Goal: Navigation & Orientation: Find specific page/section

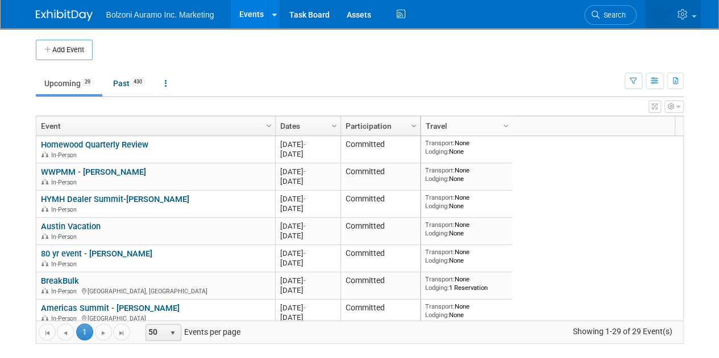
click at [688, 14] on icon at bounding box center [683, 14] width 13 height 10
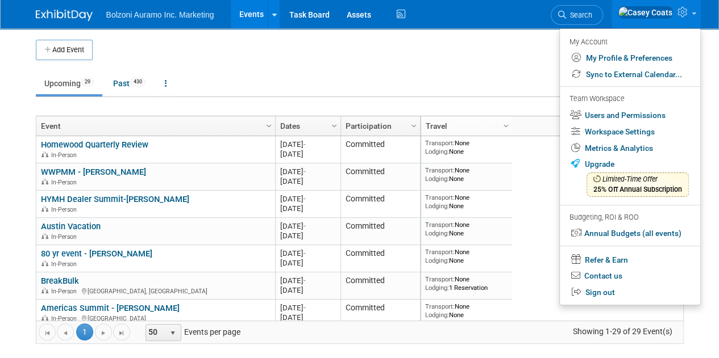
click at [407, 80] on ul "Upcoming 29 Past 430 All Events 459 Past and Upcoming Grouped Annually Events g…" at bounding box center [330, 85] width 588 height 26
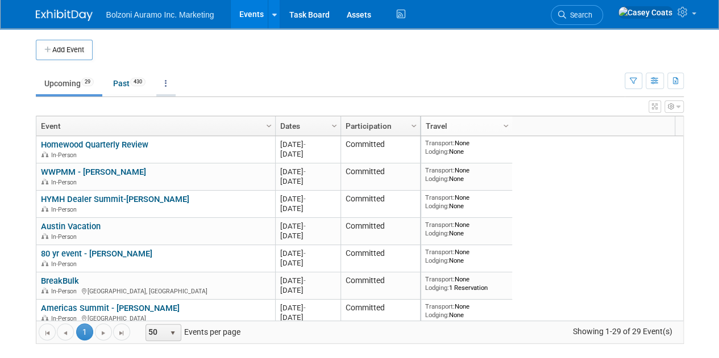
click at [165, 87] on link at bounding box center [165, 84] width 19 height 22
click at [636, 82] on icon "button" at bounding box center [632, 81] width 7 height 7
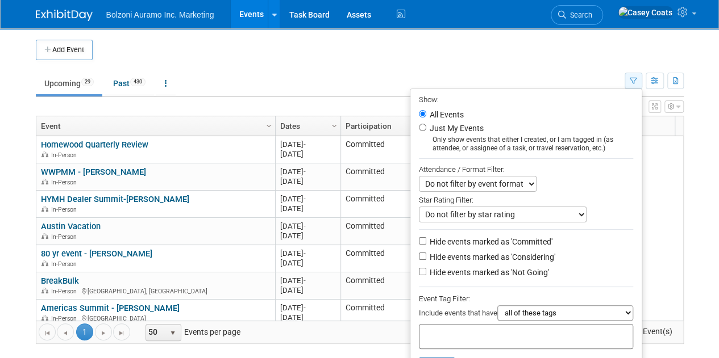
click at [636, 82] on icon "button" at bounding box center [632, 81] width 7 height 7
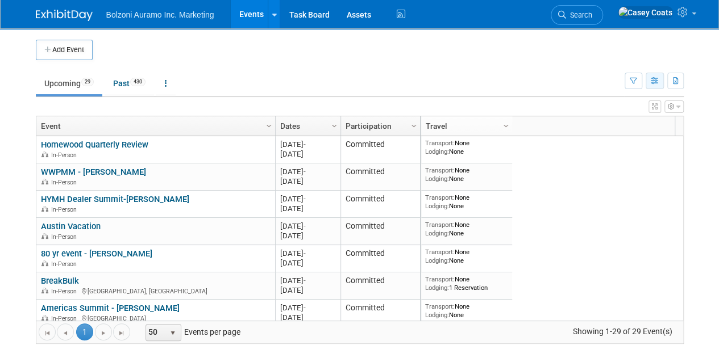
click at [655, 80] on icon "button" at bounding box center [654, 81] width 9 height 7
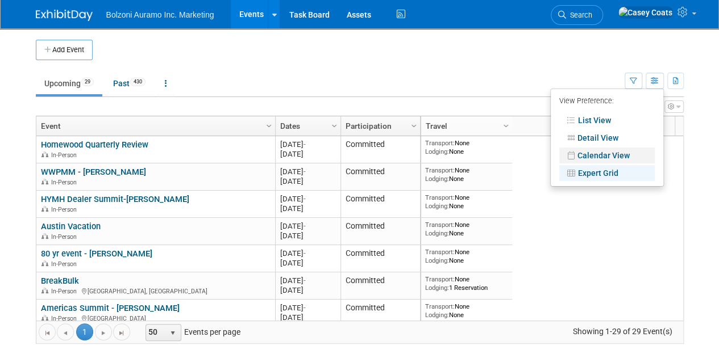
click at [591, 152] on link "Calendar View" at bounding box center [606, 156] width 95 height 16
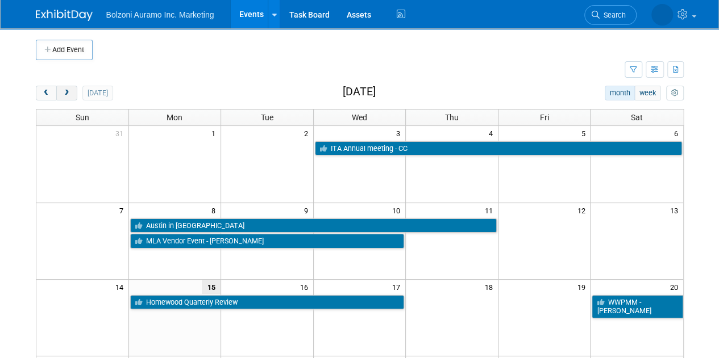
click at [66, 91] on span "next" at bounding box center [66, 93] width 9 height 7
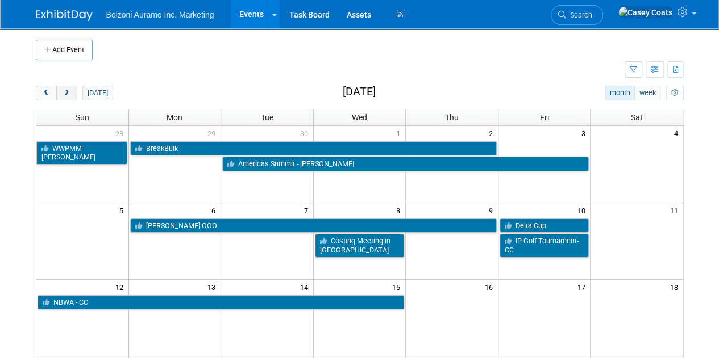
click at [66, 91] on span "next" at bounding box center [66, 93] width 9 height 7
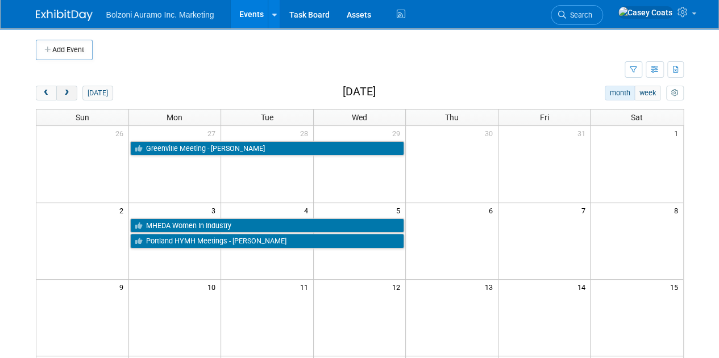
click at [66, 91] on span "next" at bounding box center [66, 93] width 9 height 7
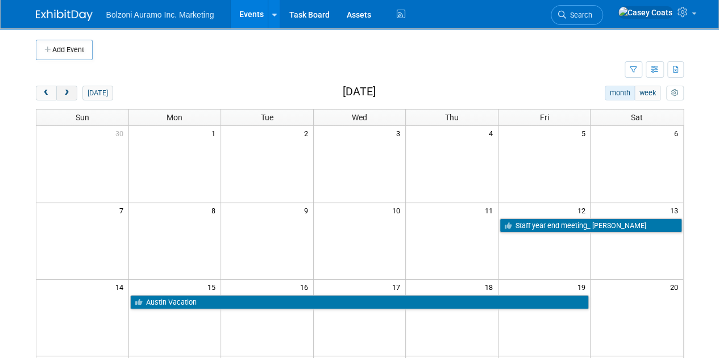
click at [66, 93] on span "next" at bounding box center [66, 93] width 9 height 7
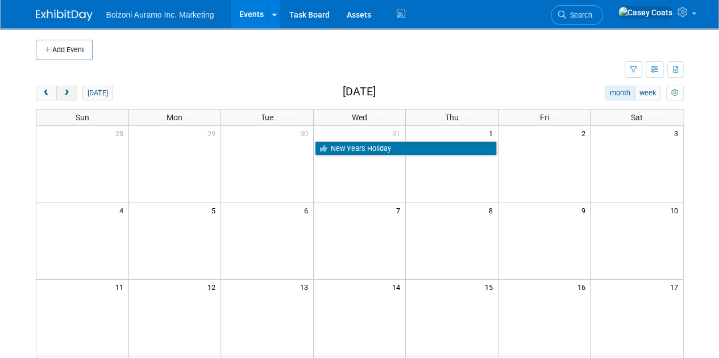
click at [68, 97] on button "next" at bounding box center [66, 93] width 21 height 15
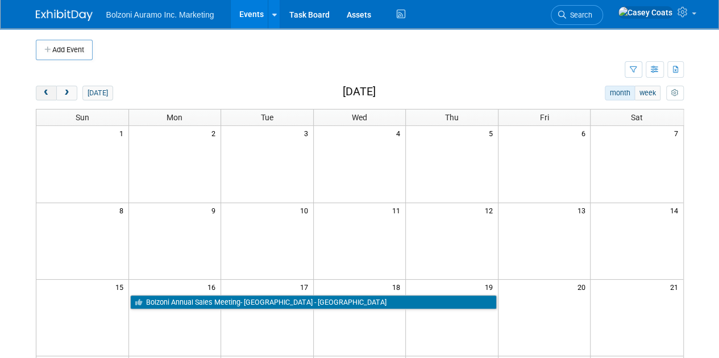
click at [50, 91] on button "prev" at bounding box center [46, 93] width 21 height 15
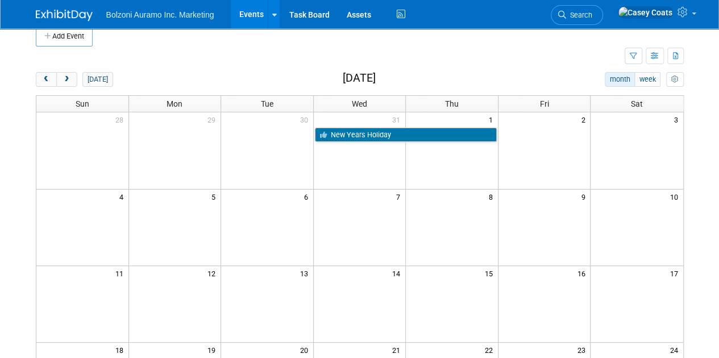
scroll to position [13, 0]
click at [64, 81] on span "next" at bounding box center [66, 80] width 9 height 7
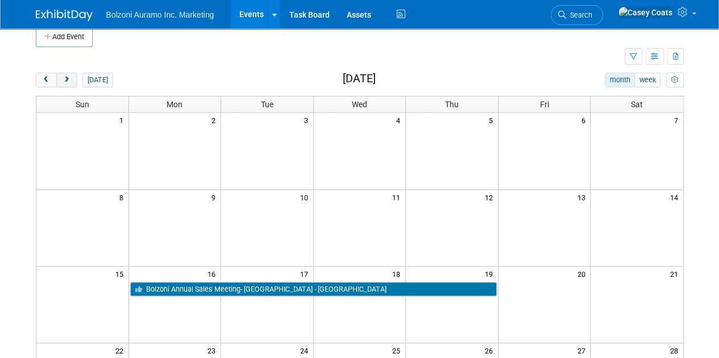
click at [64, 81] on span "next" at bounding box center [66, 80] width 9 height 7
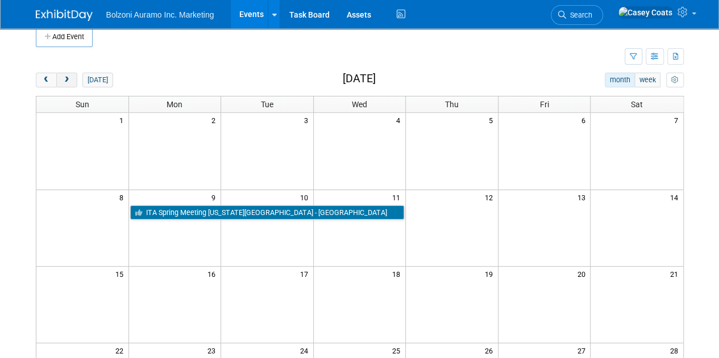
click at [64, 81] on span "next" at bounding box center [66, 80] width 9 height 7
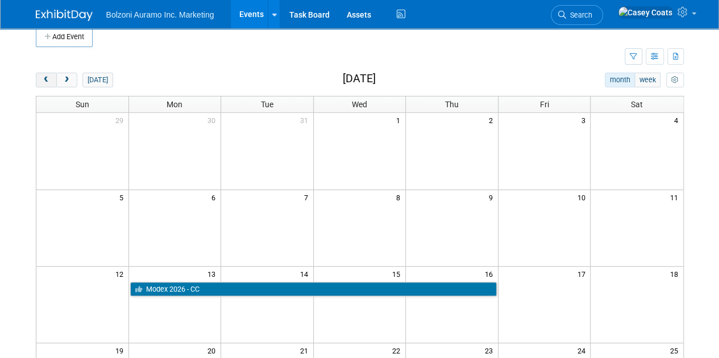
click at [44, 81] on span "prev" at bounding box center [46, 80] width 9 height 7
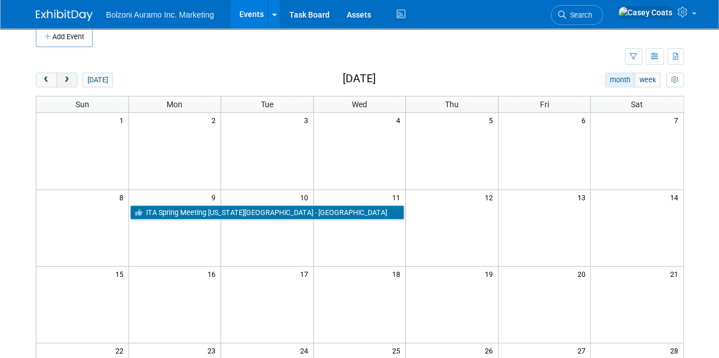
click at [73, 75] on button "next" at bounding box center [66, 80] width 21 height 15
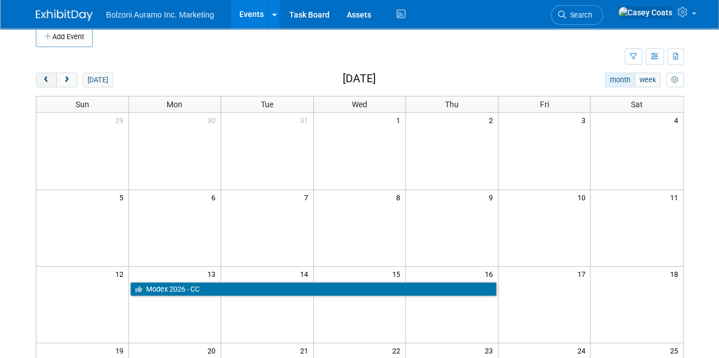
click at [43, 77] on span "prev" at bounding box center [46, 80] width 9 height 7
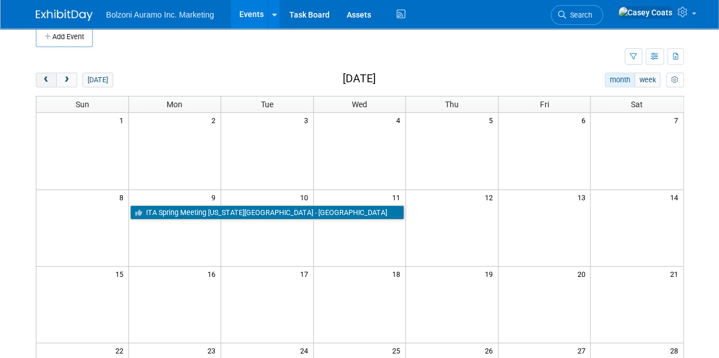
click at [43, 77] on span "prev" at bounding box center [46, 80] width 9 height 7
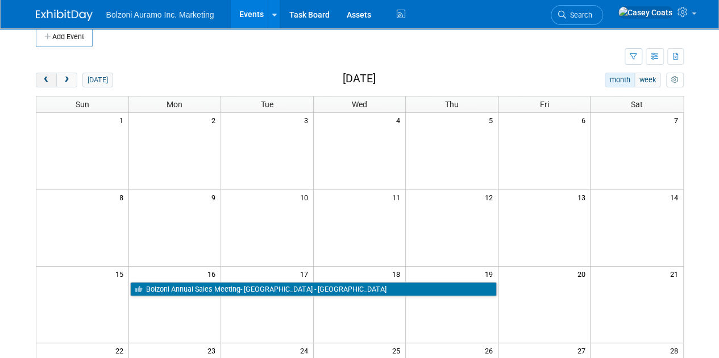
click at [43, 77] on span "prev" at bounding box center [46, 80] width 9 height 7
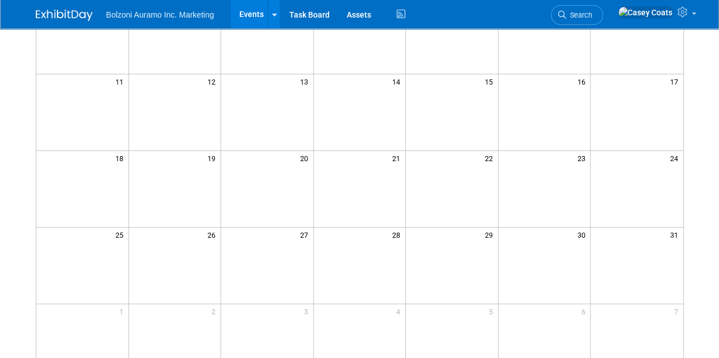
scroll to position [206, 0]
